Goal: Entertainment & Leisure: Consume media (video, audio)

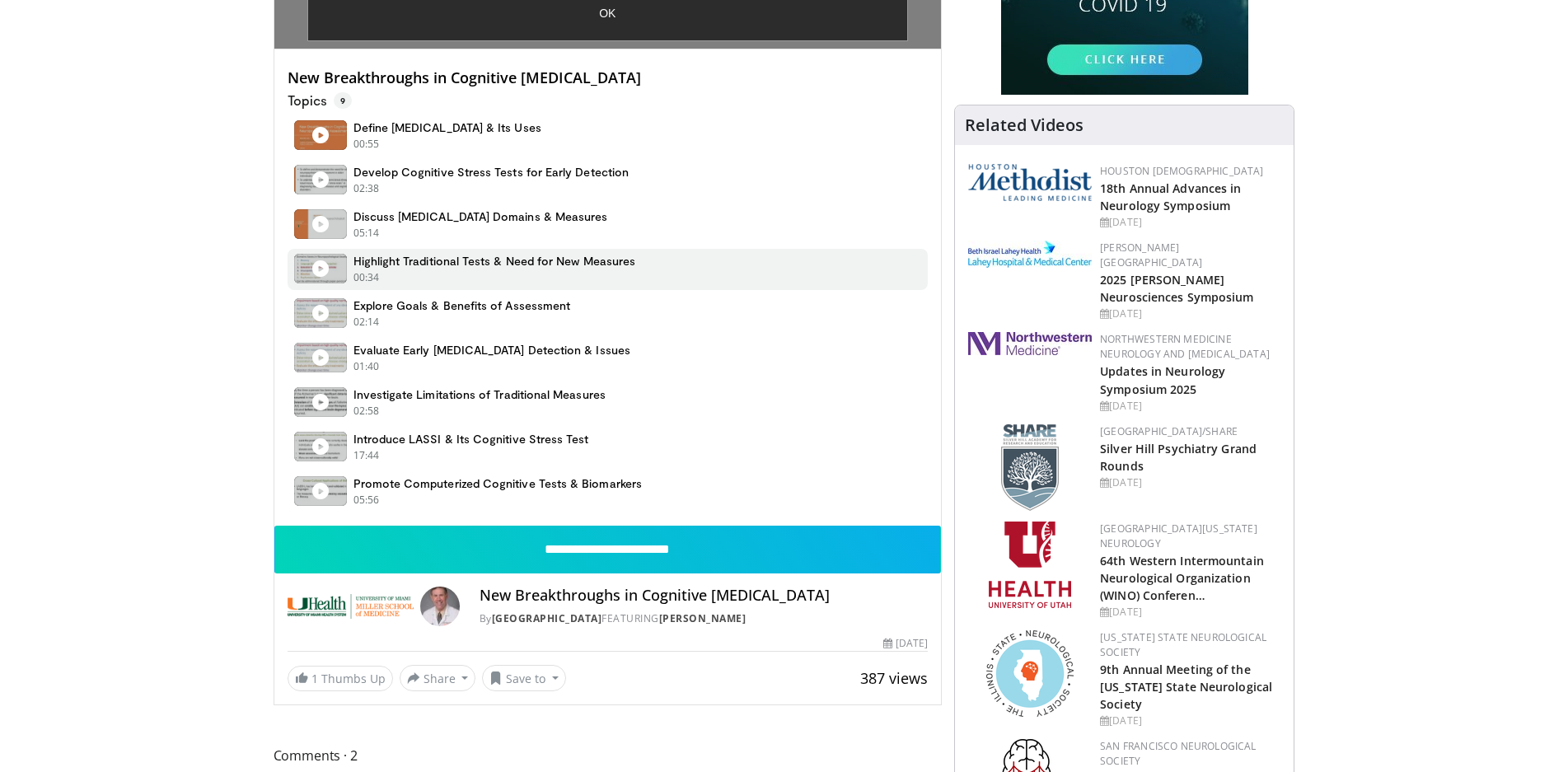
scroll to position [577, 0]
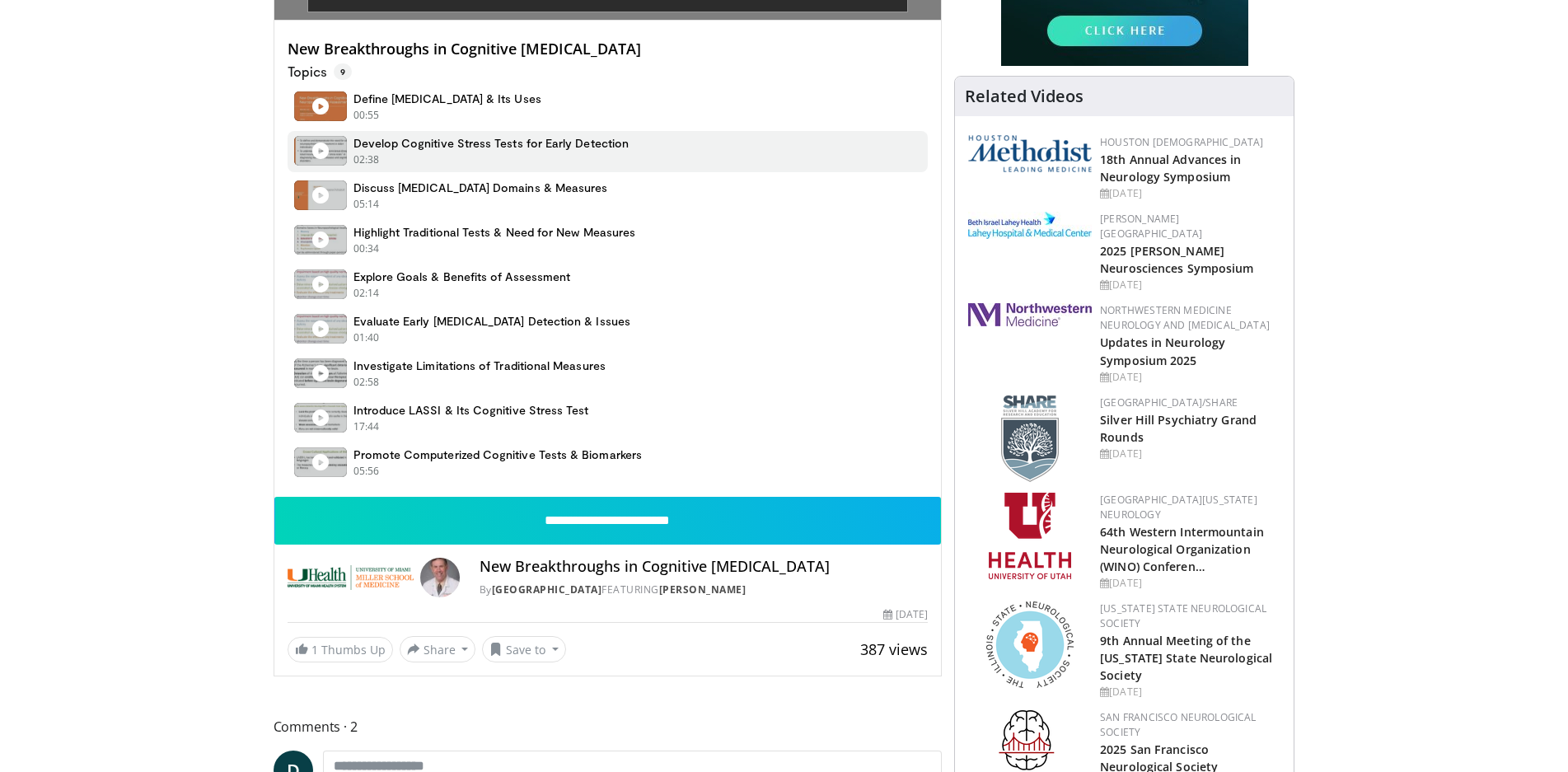
click at [528, 155] on div "02:38 - Now playing" at bounding box center [491, 160] width 276 height 15
click at [319, 148] on icon at bounding box center [320, 151] width 16 height 16
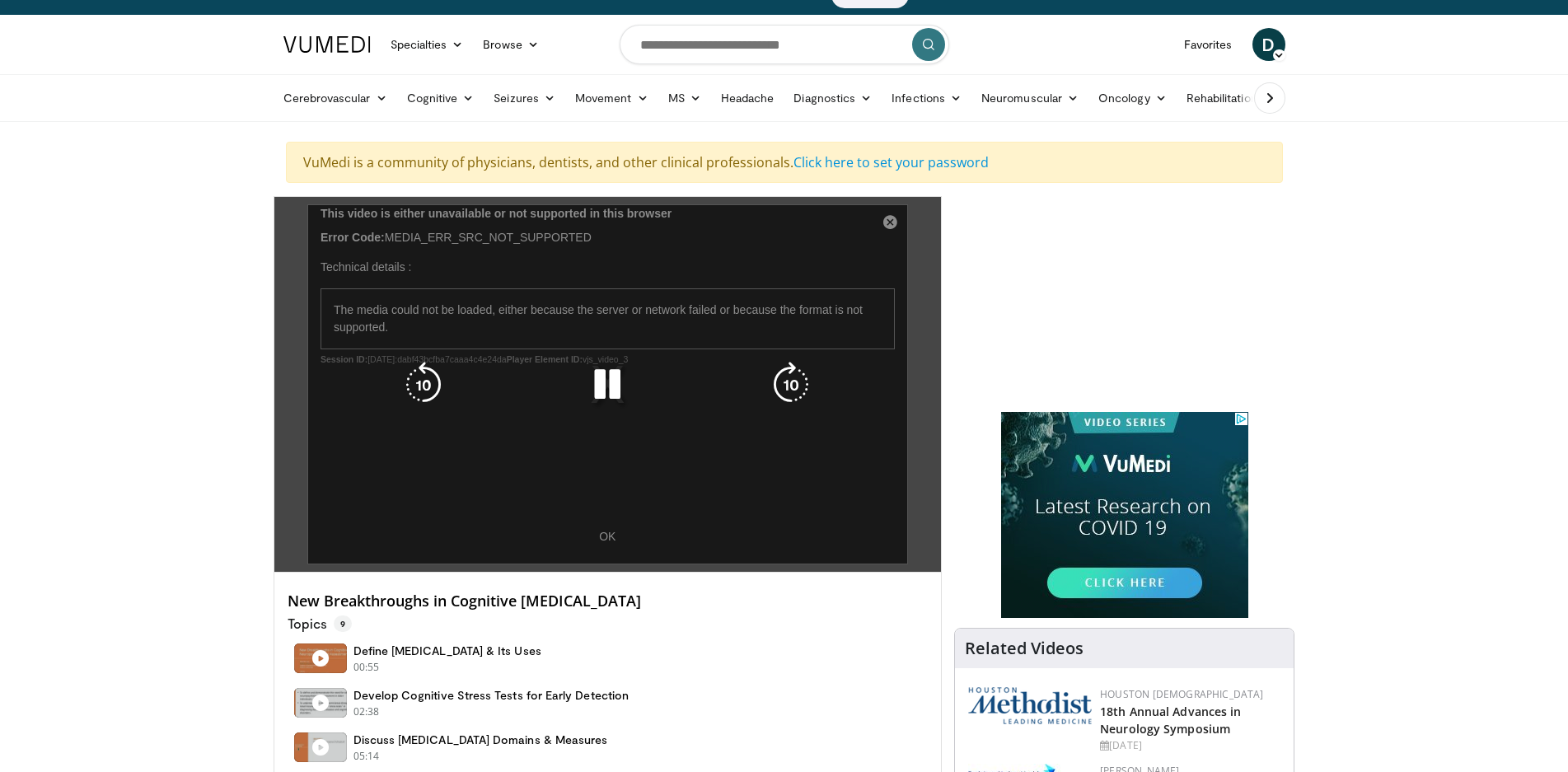
scroll to position [0, 0]
